Goal: Information Seeking & Learning: Find specific fact

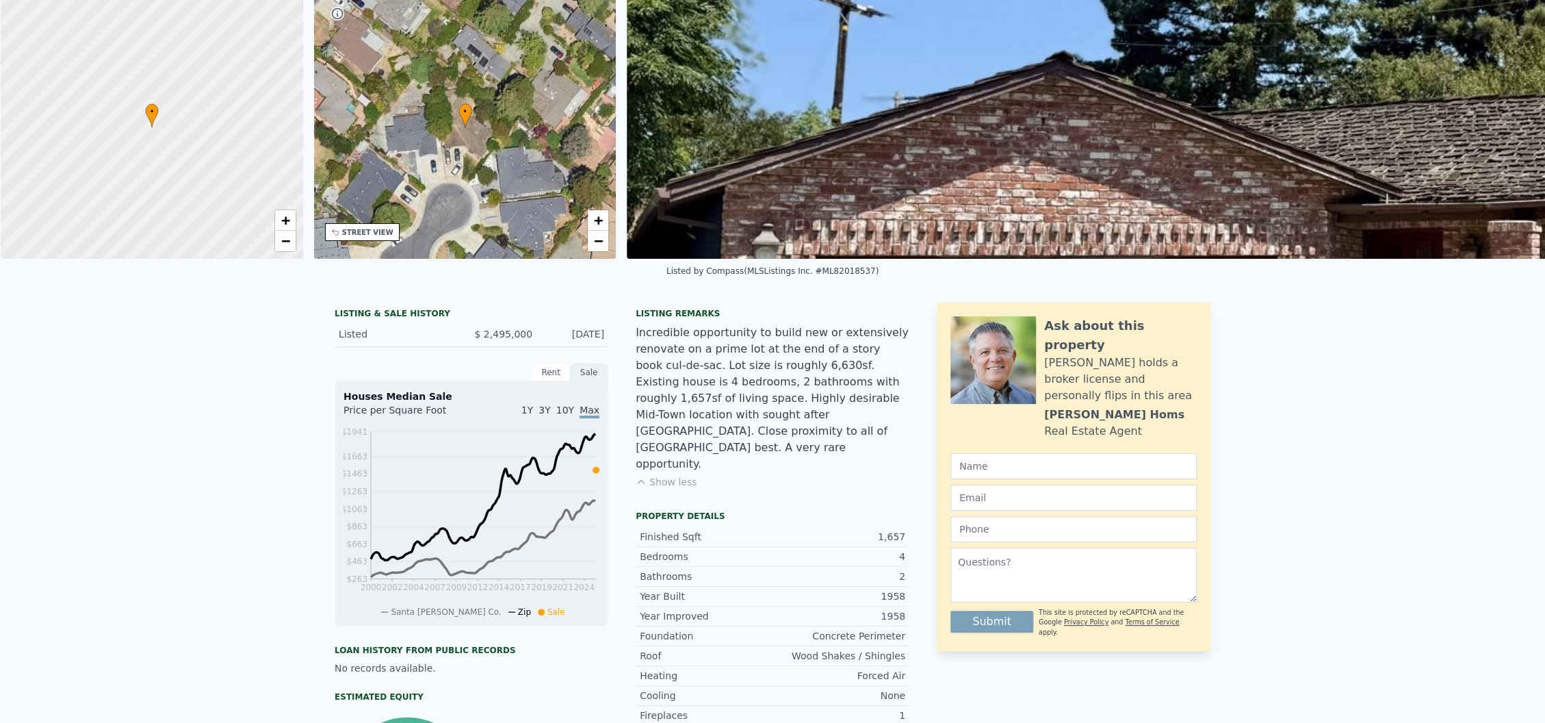
scroll to position [5, 0]
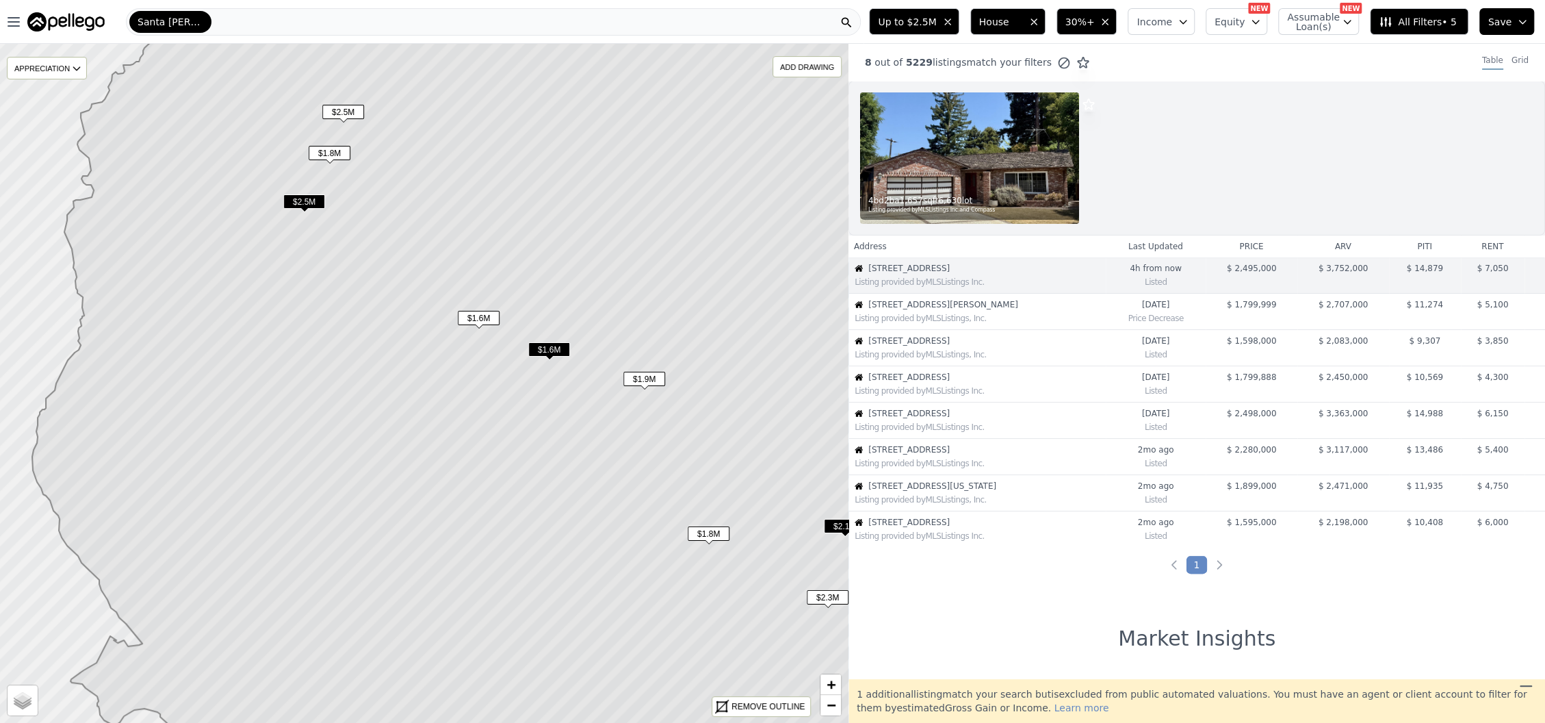
click at [554, 346] on span "$1.6M" at bounding box center [549, 349] width 42 height 14
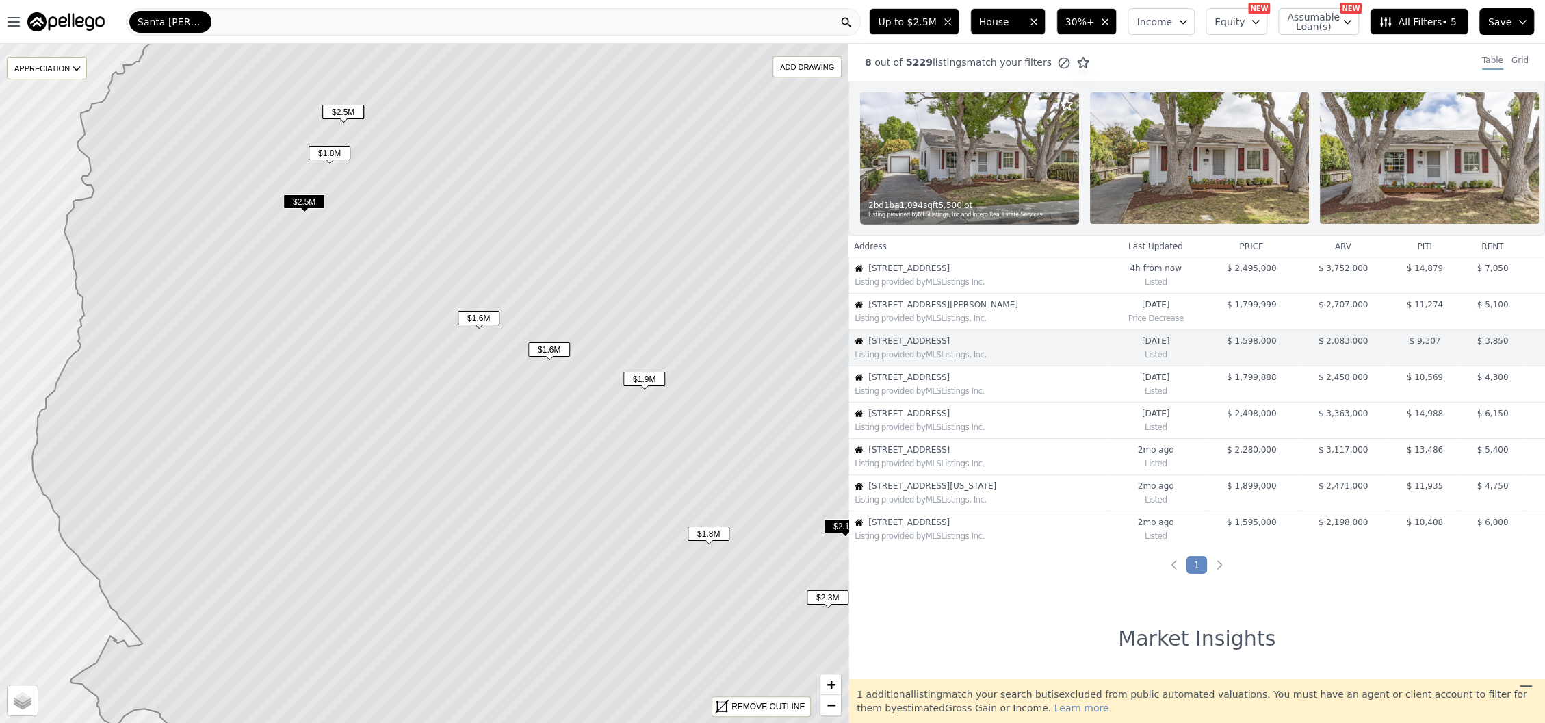
click at [962, 274] on span "3102 Flowers Ln" at bounding box center [986, 268] width 237 height 11
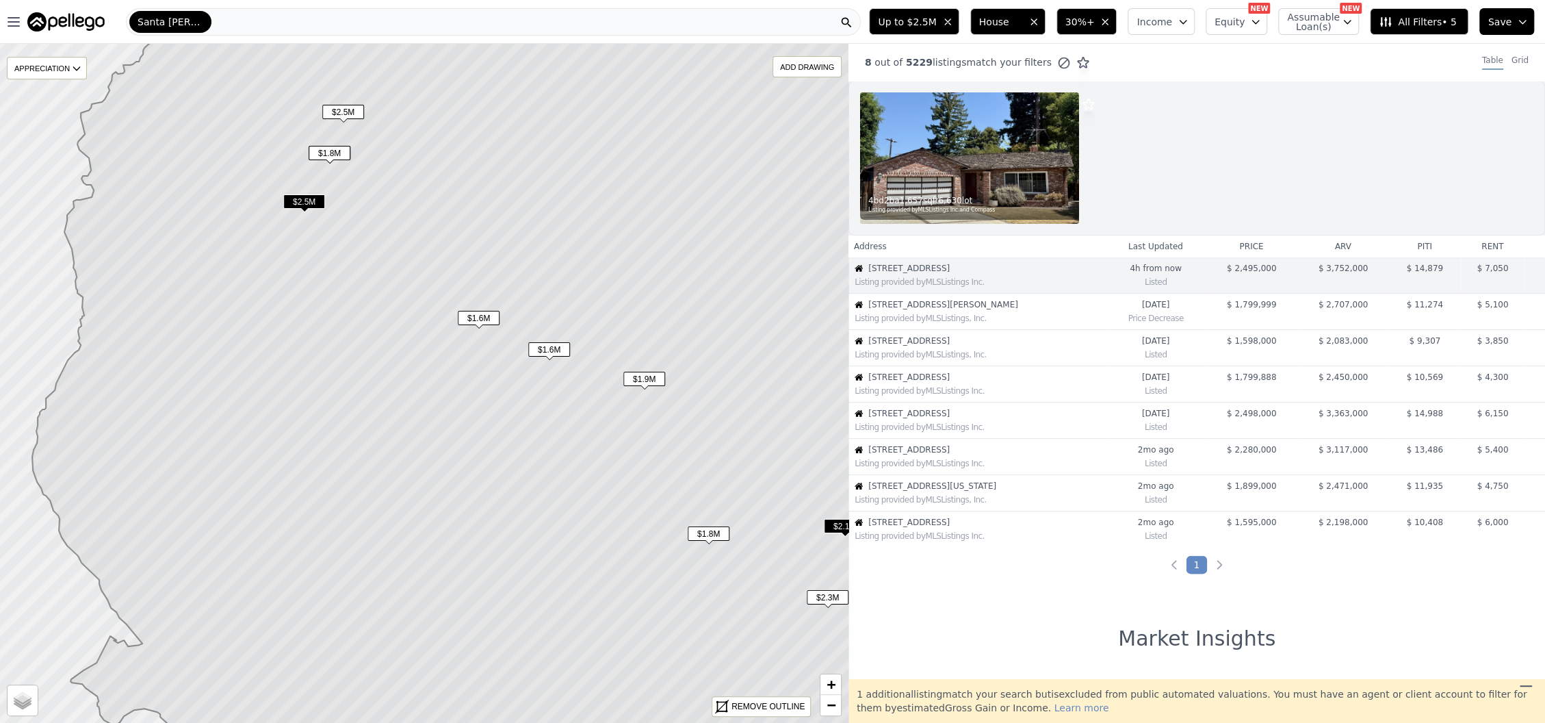
click at [959, 311] on div "Listing provided by MLSListings, Inc." at bounding box center [977, 317] width 256 height 14
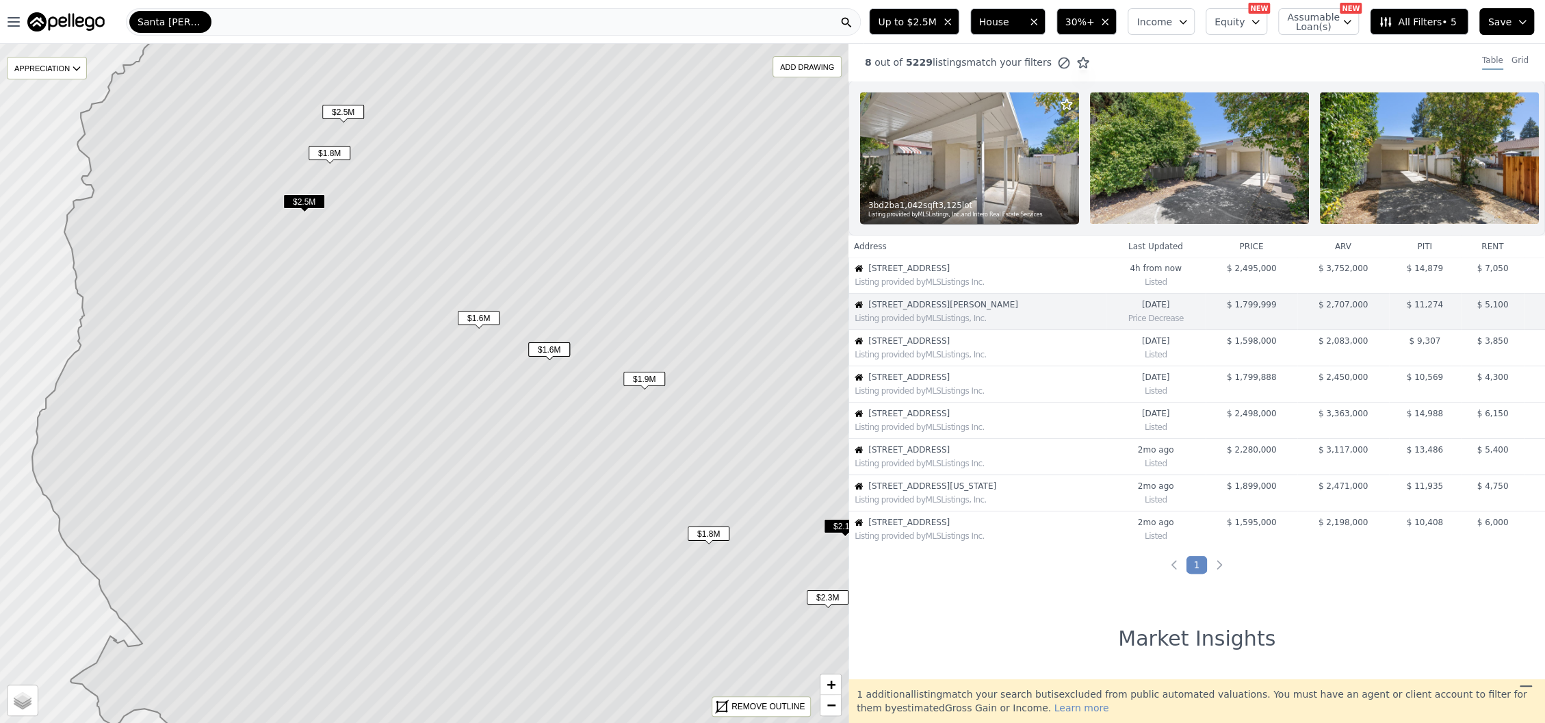
click at [943, 360] on div "Listing provided by MLSListings, Inc." at bounding box center [977, 353] width 256 height 14
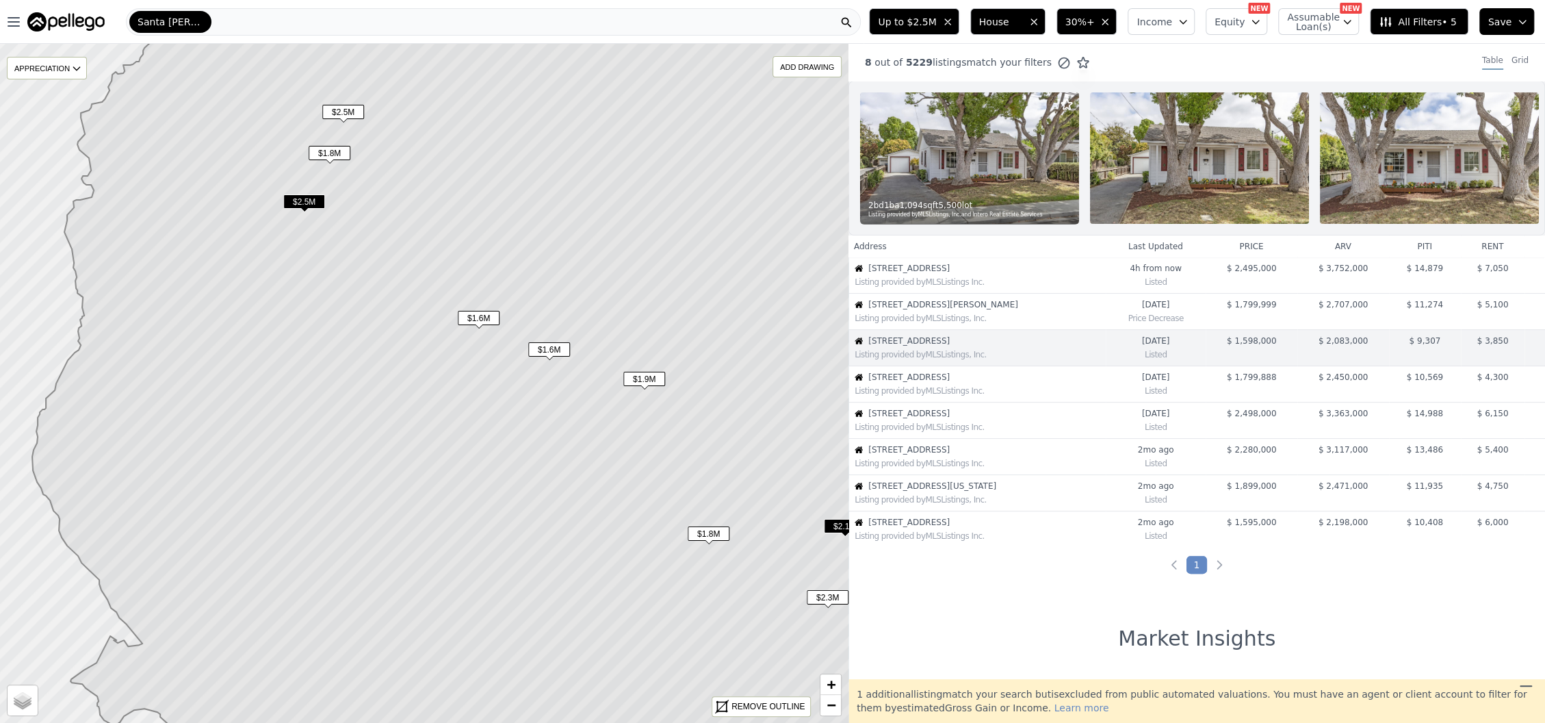
click at [942, 192] on div "2 bd 1 ba 1,094 sqft 5,500 lot Listing provided by MLSListings, Inc. and Intero…" at bounding box center [969, 208] width 219 height 33
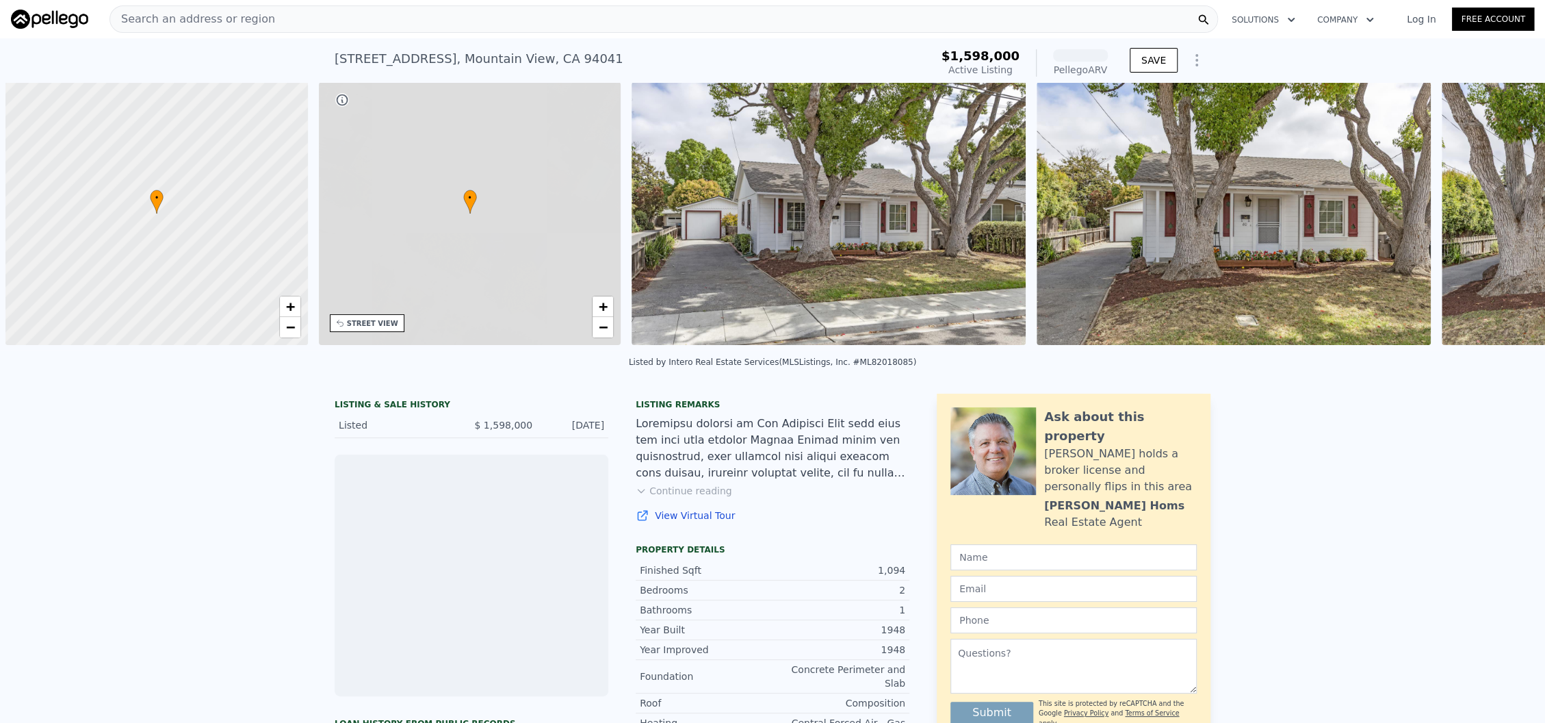
scroll to position [0, 5]
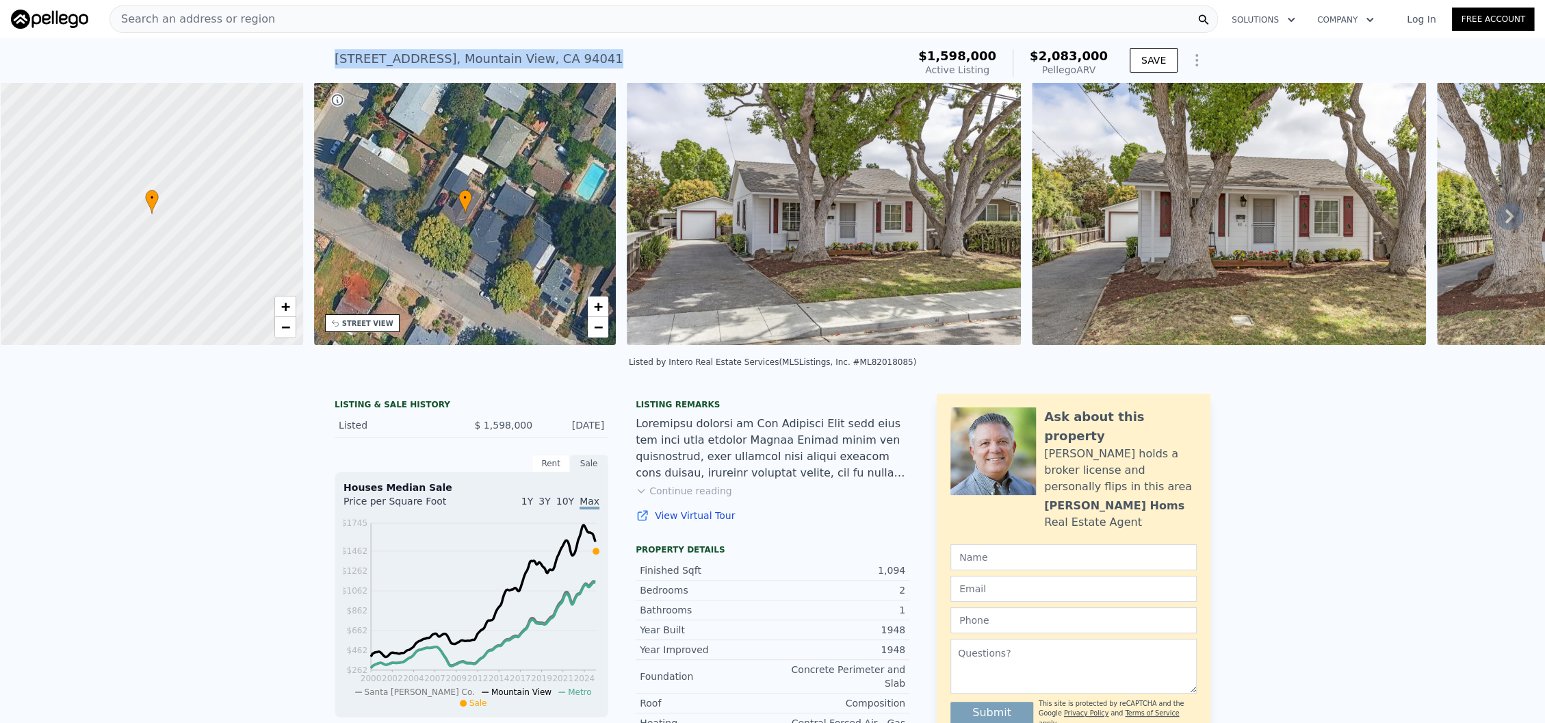
drag, startPoint x: 550, startPoint y: 54, endPoint x: 315, endPoint y: 54, distance: 235.4
click at [315, 53] on div "[STREET_ADDRESS] Active at $1.598m (~ARV $2.083m ) $1,598,000 Active Listing $2…" at bounding box center [772, 60] width 1545 height 44
copy div "[STREET_ADDRESS]"
